Goal: Check status: Check status

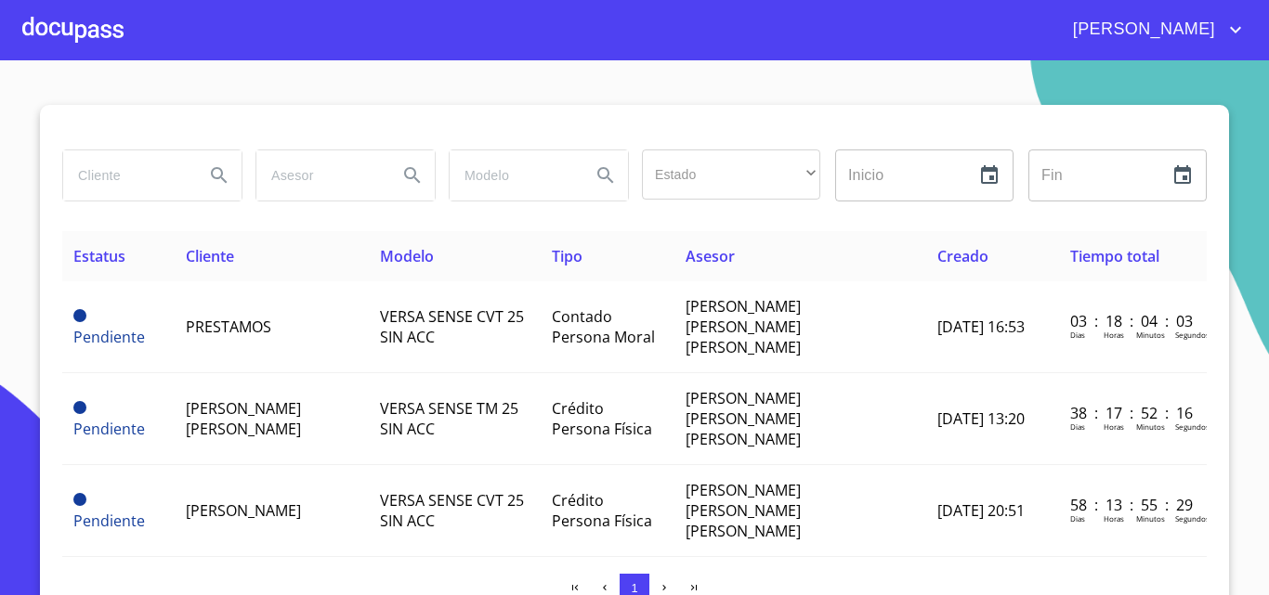
click at [168, 176] on input "search" at bounding box center [126, 175] width 126 height 50
type input "[PERSON_NAME]"
click at [1225, 30] on icon "account of current user" at bounding box center [1235, 30] width 22 height 22
click at [1121, 37] on div at bounding box center [634, 297] width 1269 height 595
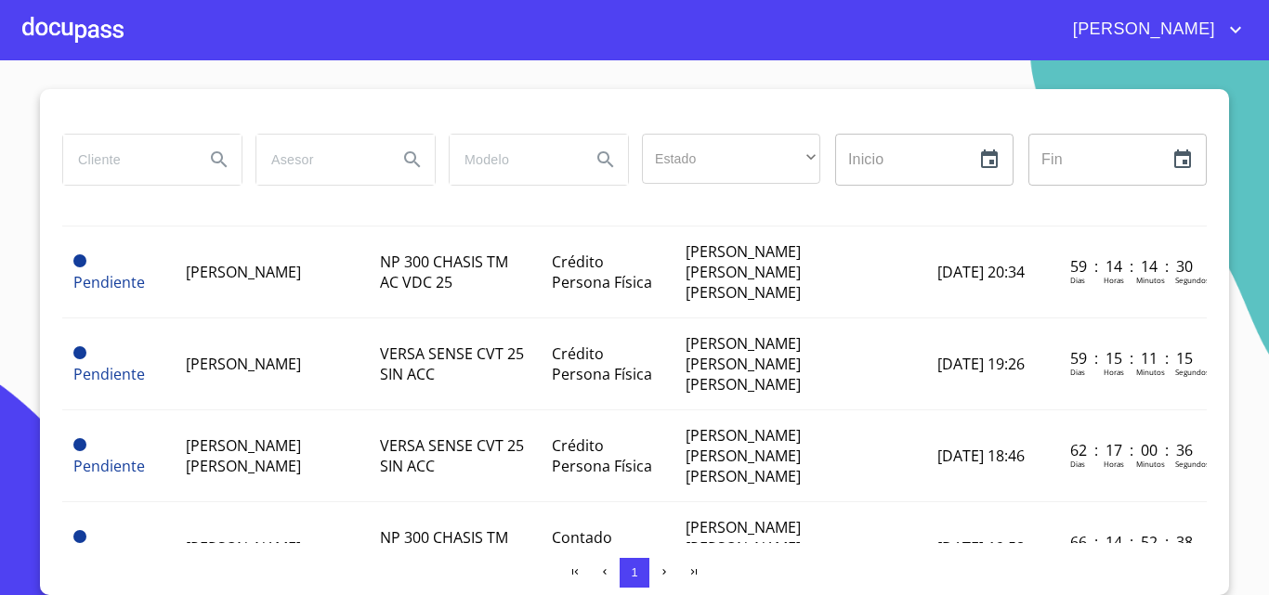
scroll to position [90, 0]
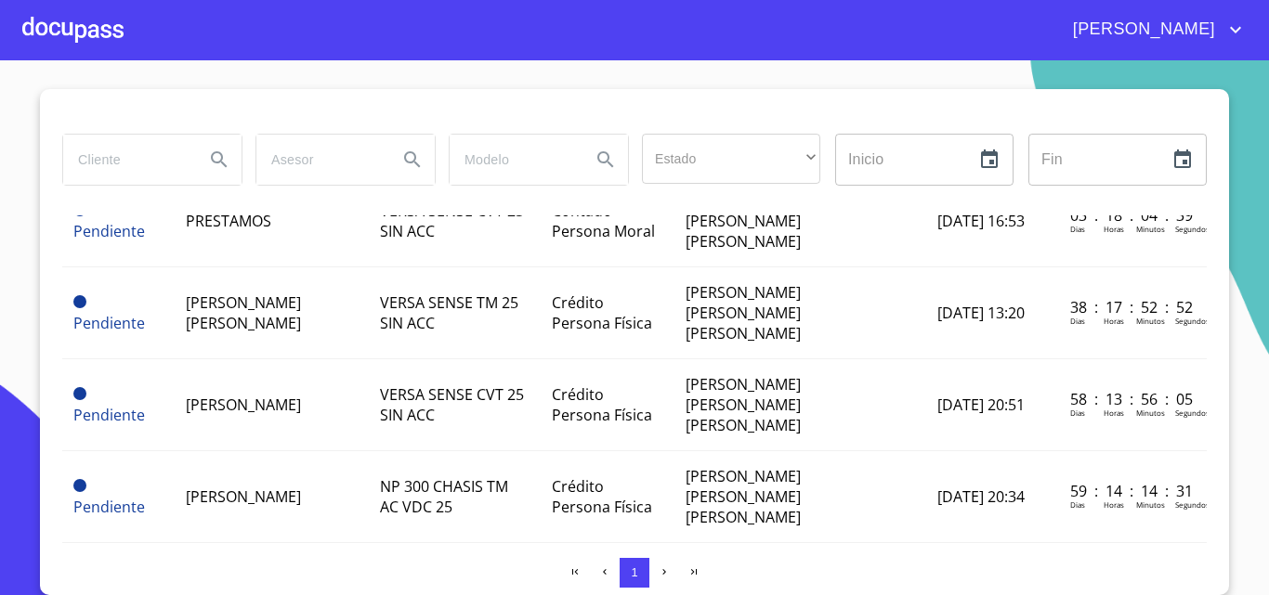
drag, startPoint x: 1221, startPoint y: 267, endPoint x: 1218, endPoint y: 237, distance: 30.8
click at [1218, 237] on section "Estado ​ ​ Inicio ​ Fin ​ Estatus Cliente Modelo Tipo Asesor Creado Tiempo tota…" at bounding box center [634, 327] width 1269 height 535
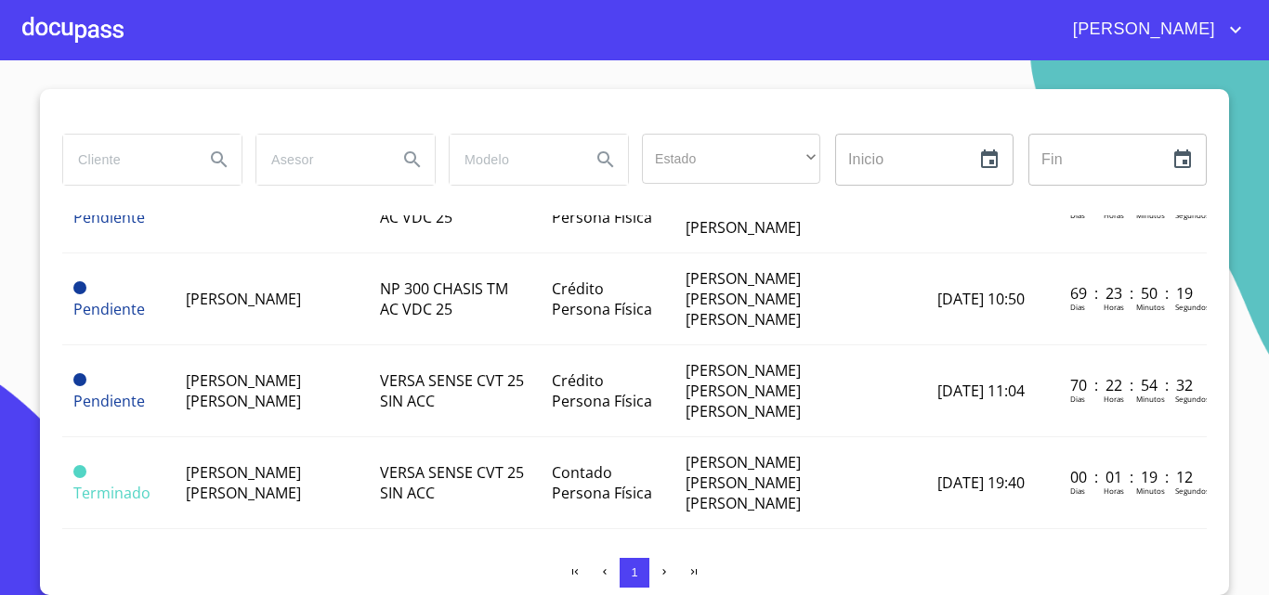
scroll to position [696, 0]
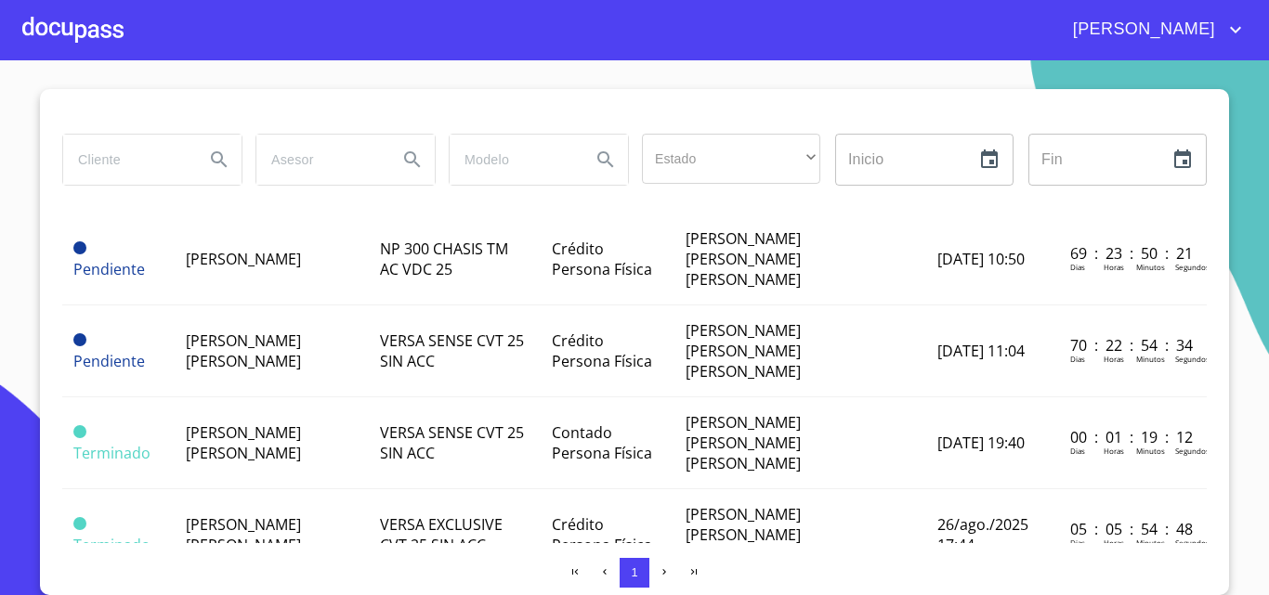
click at [156, 169] on input "search" at bounding box center [126, 160] width 126 height 50
type input "ROBERTO"
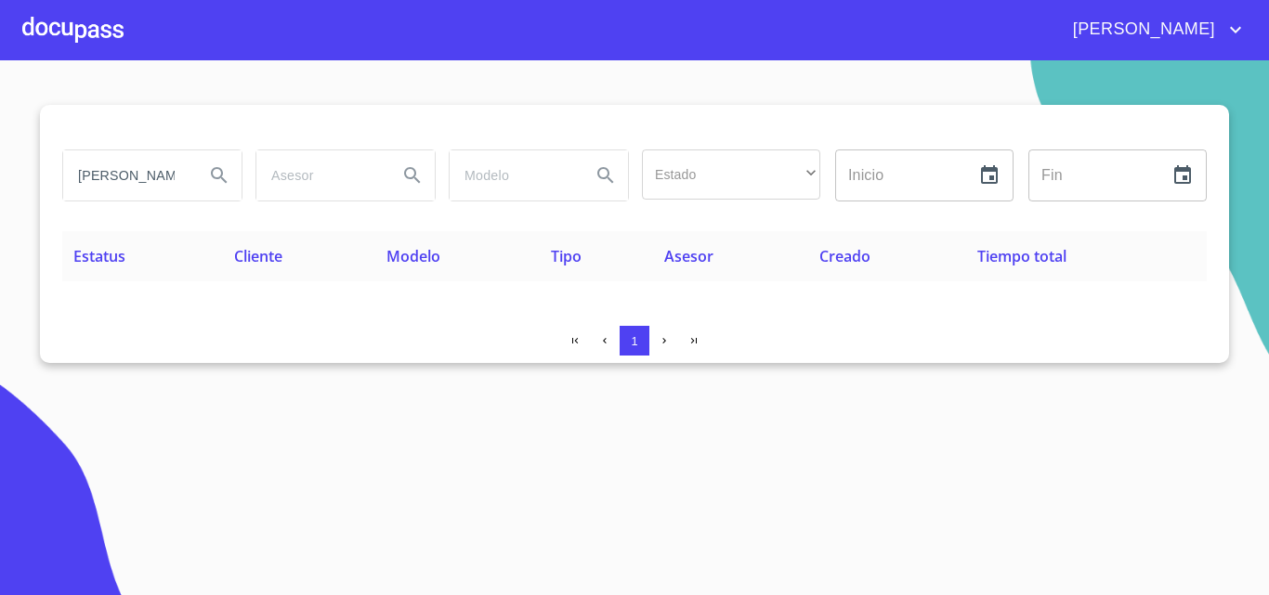
scroll to position [0, 0]
